Goal: Task Accomplishment & Management: Manage account settings

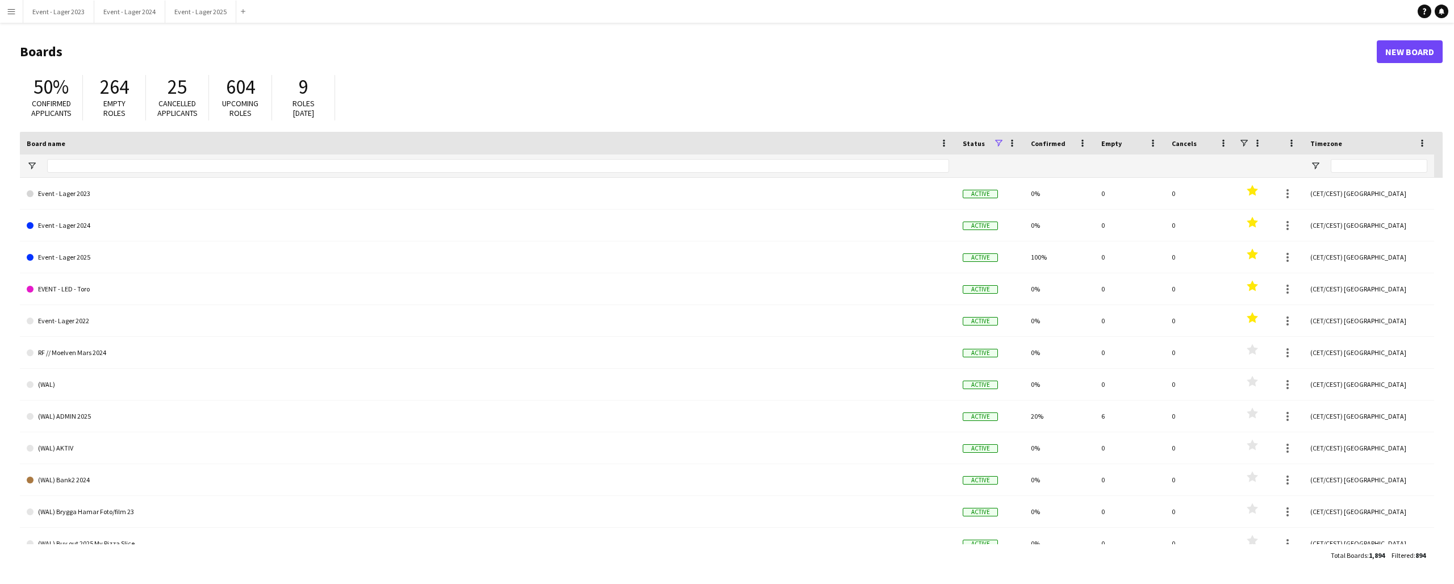
click at [11, 10] on app-icon "Menu" at bounding box center [11, 11] width 9 height 9
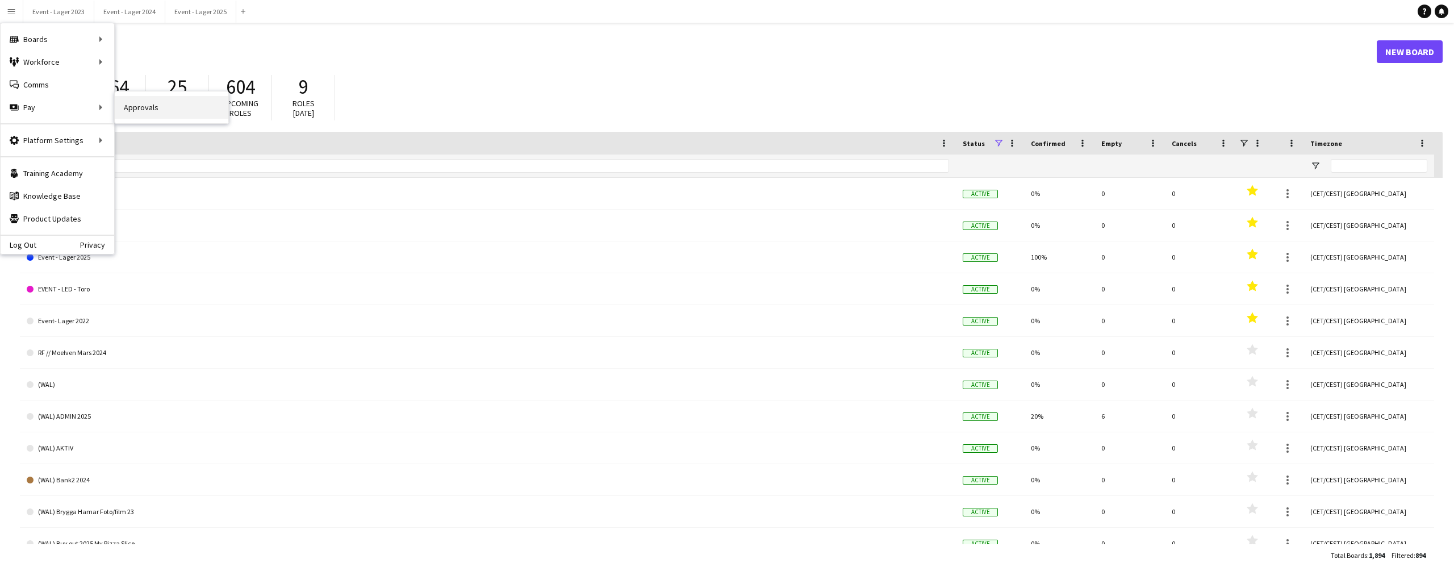
click at [141, 106] on link "Approvals" at bounding box center [172, 107] width 114 height 23
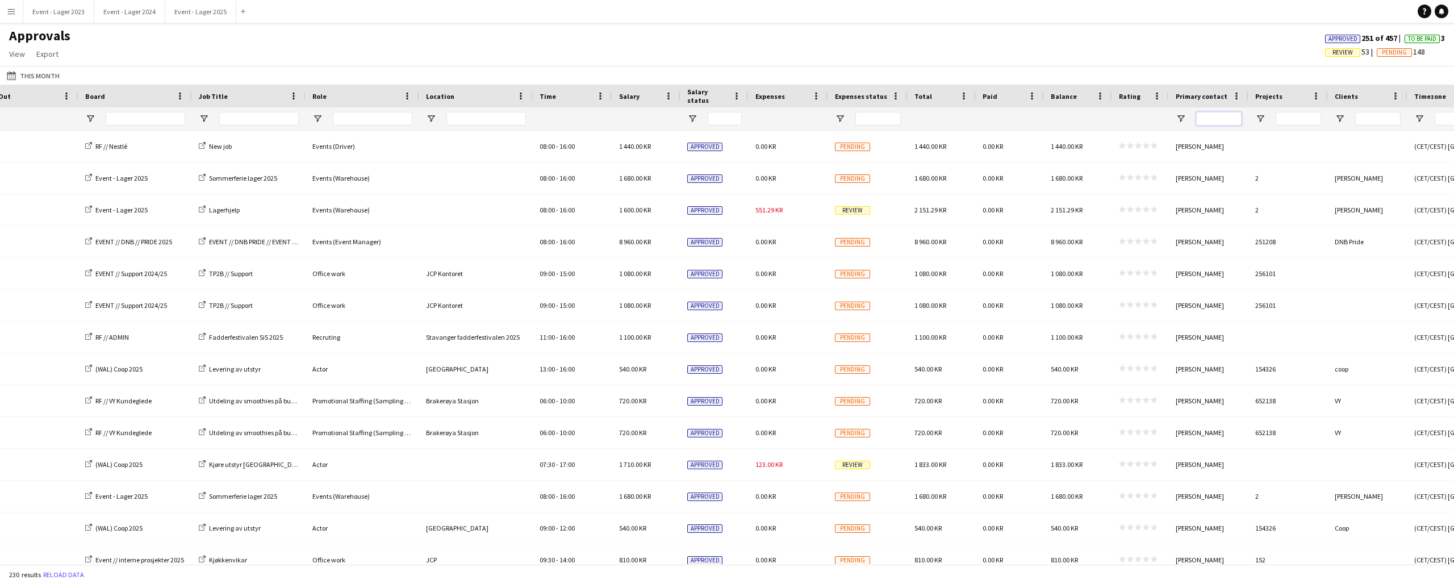
click at [1218, 119] on input "Primary contact Filter Input" at bounding box center [1218, 119] width 45 height 14
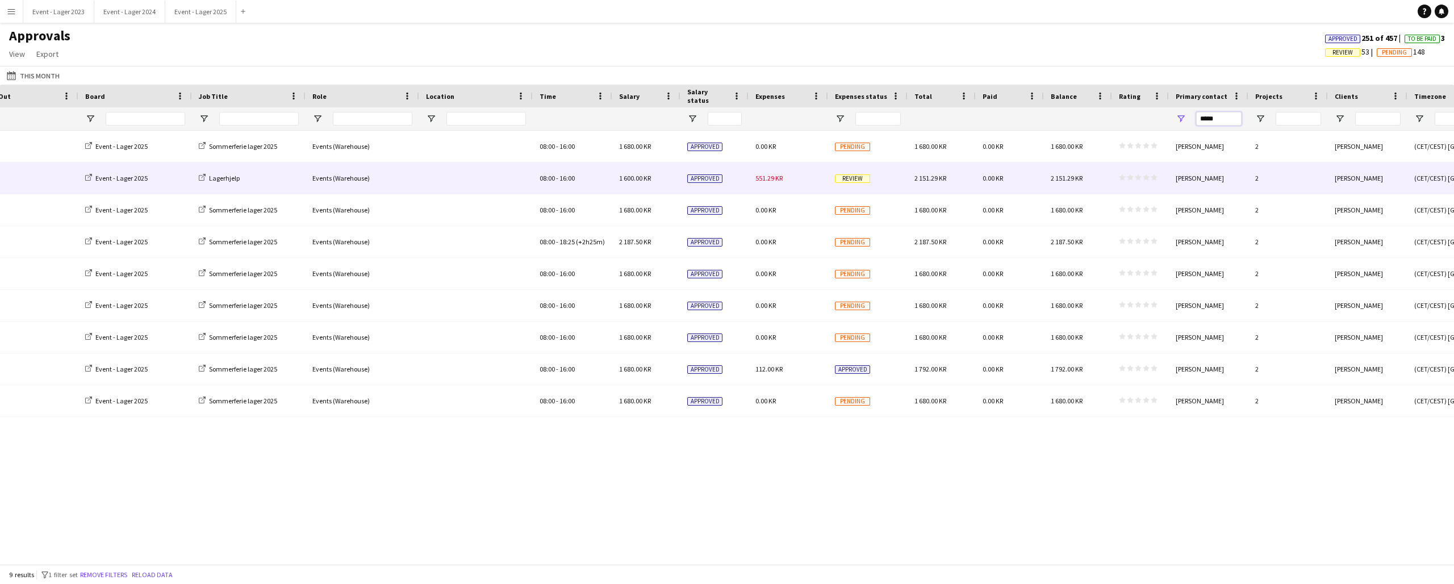
type input "*****"
click at [844, 181] on span "Review" at bounding box center [852, 178] width 35 height 9
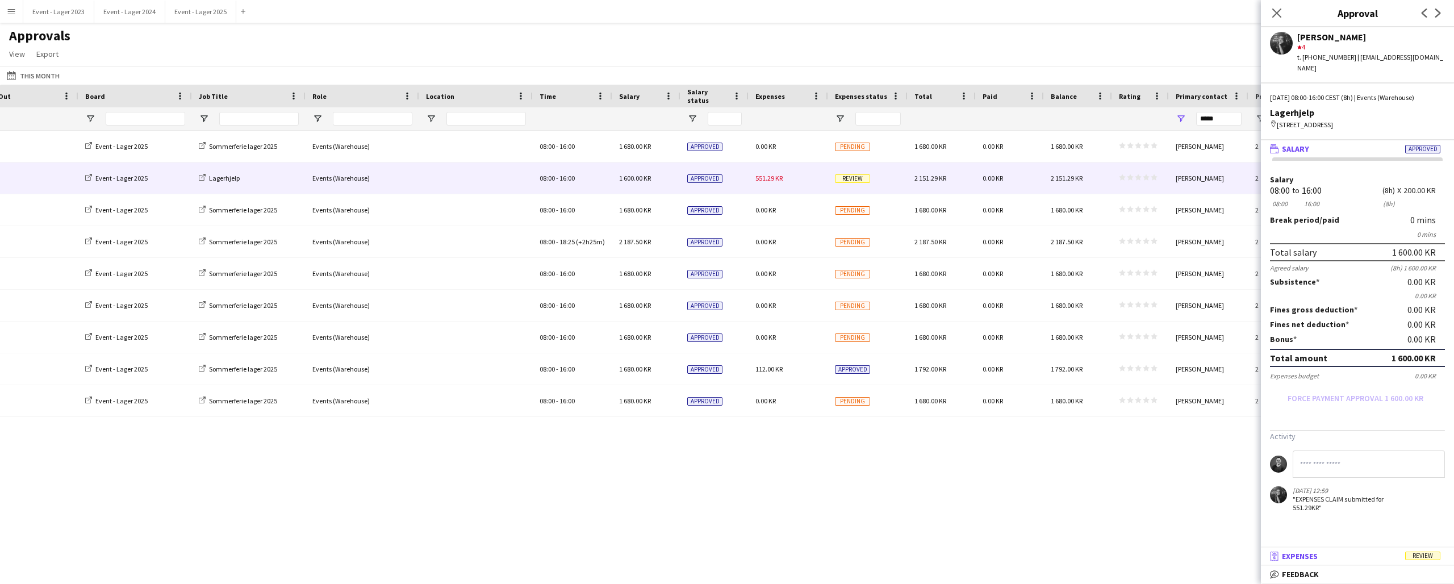
click at [1378, 552] on mat-panel-title "receipt Expenses Review" at bounding box center [1355, 556] width 189 height 10
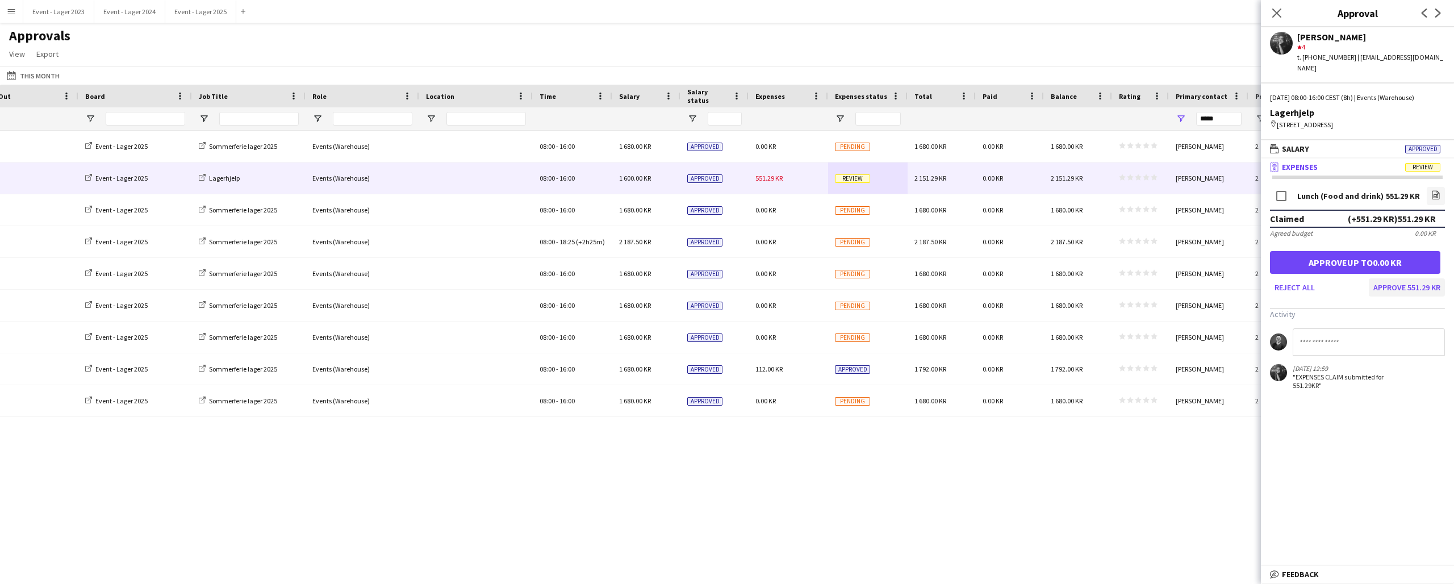
click at [1407, 278] on button "Approve 551.29 KR" at bounding box center [1407, 287] width 76 height 18
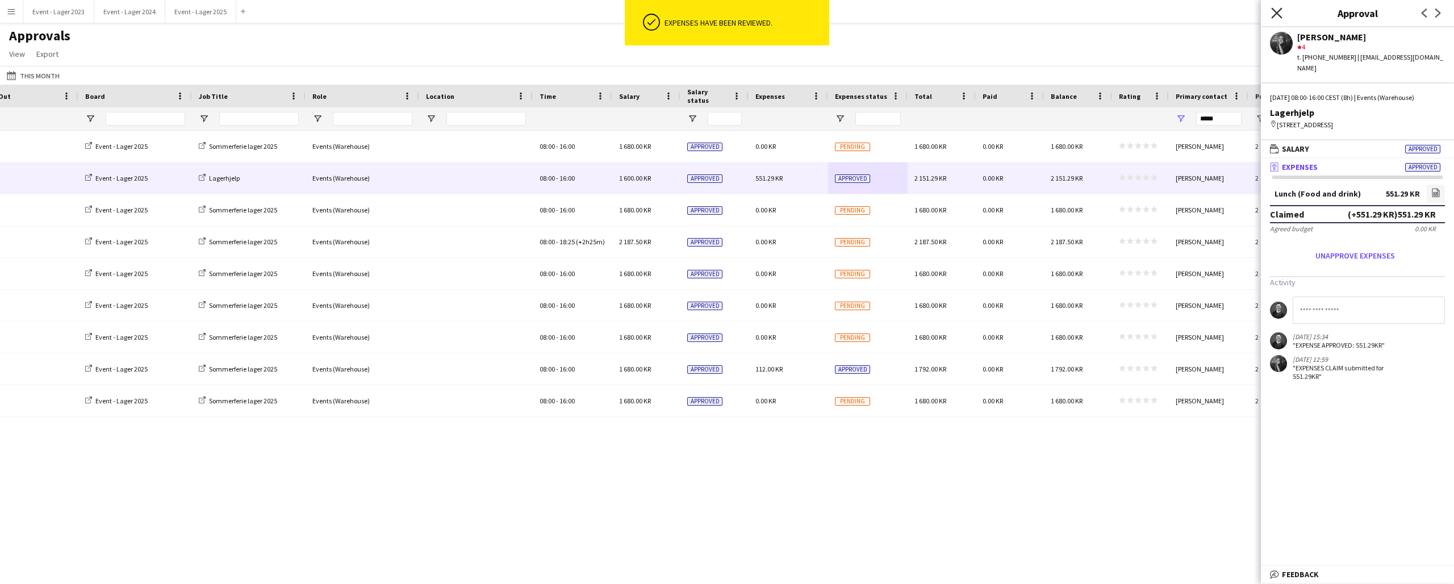
click at [1275, 9] on icon "Close pop-in" at bounding box center [1276, 12] width 11 height 11
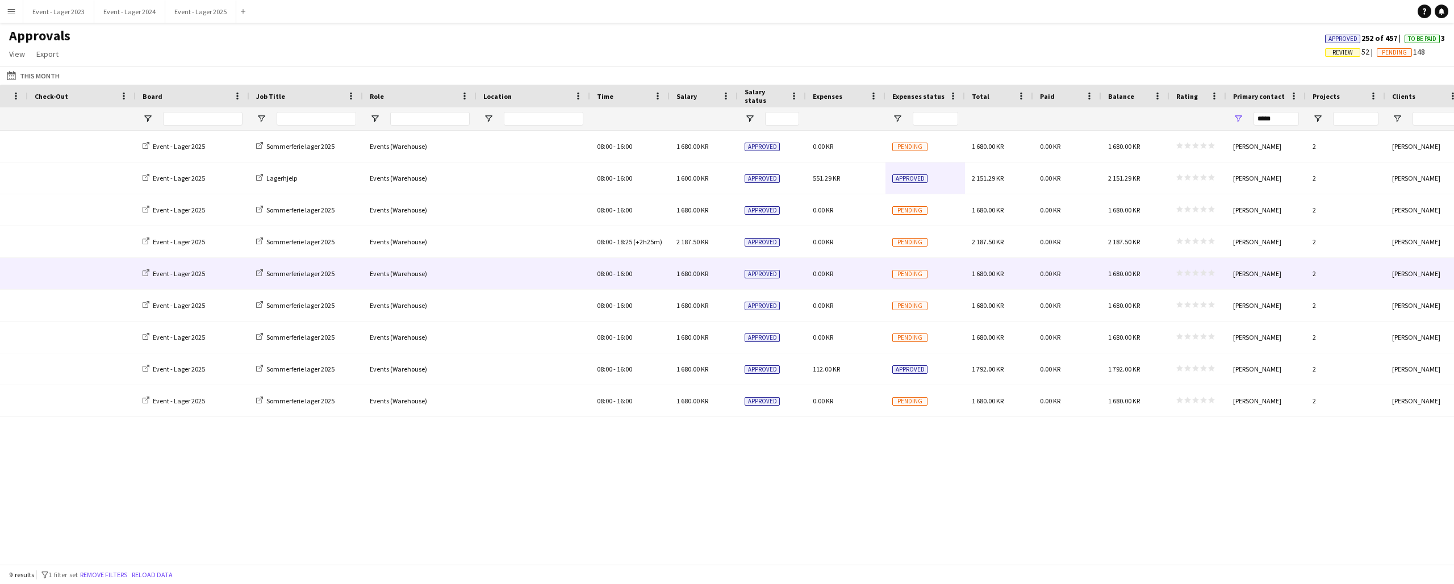
scroll to position [0, 264]
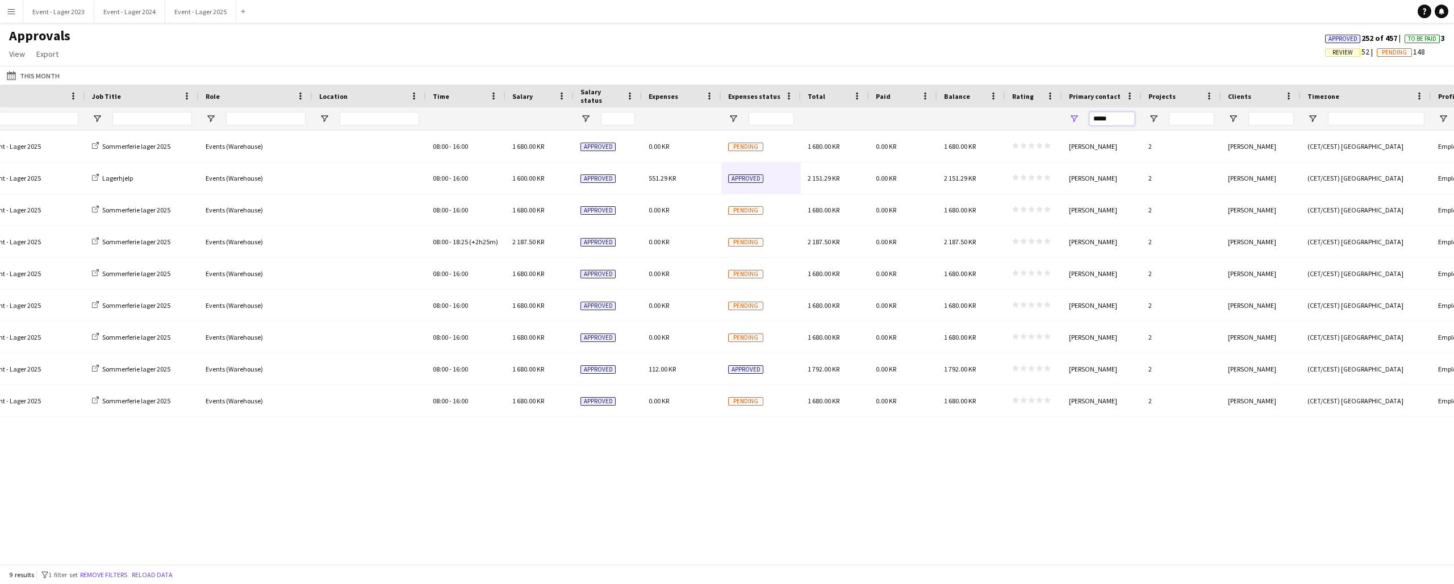
click at [1120, 119] on input "*****" at bounding box center [1111, 119] width 45 height 14
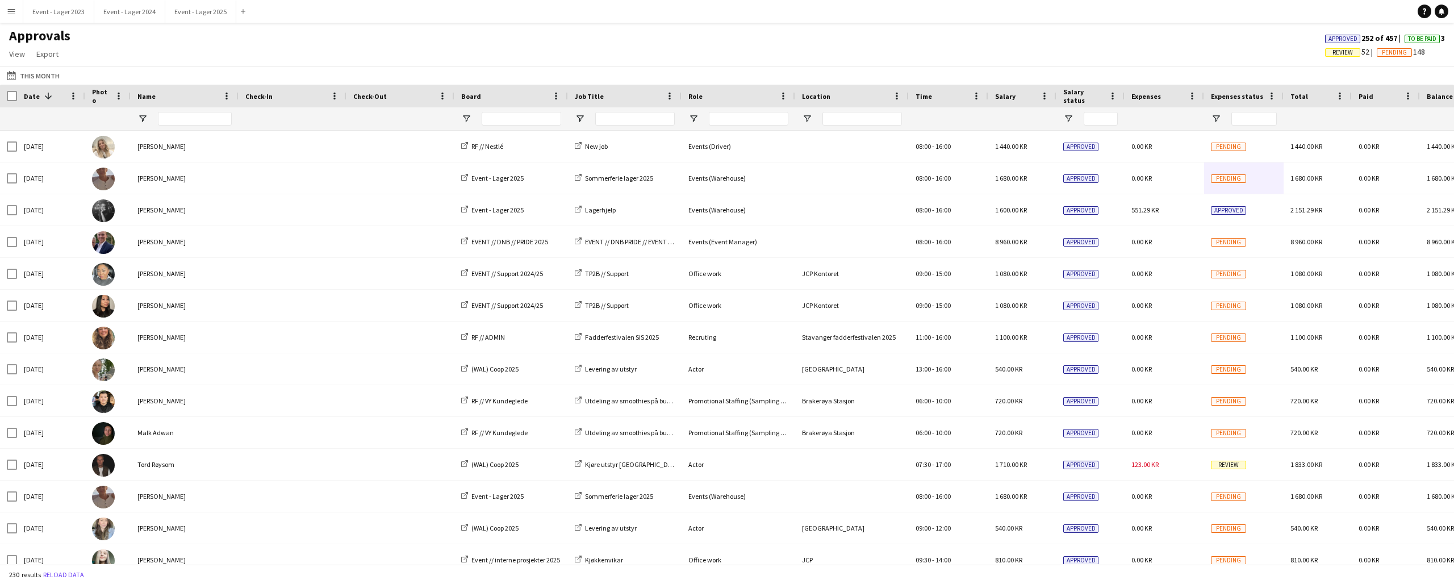
click at [12, 11] on app-icon "Menu" at bounding box center [11, 11] width 9 height 9
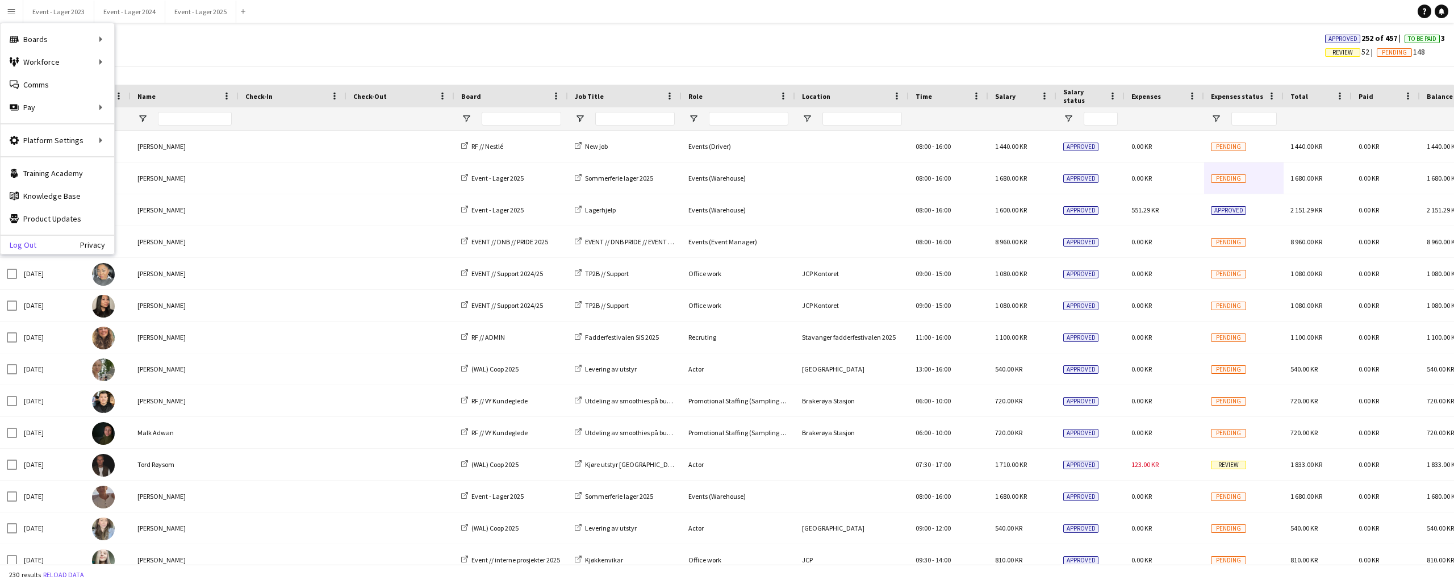
click at [24, 245] on link "Log Out" at bounding box center [19, 244] width 36 height 9
